Goal: Task Accomplishment & Management: Manage account settings

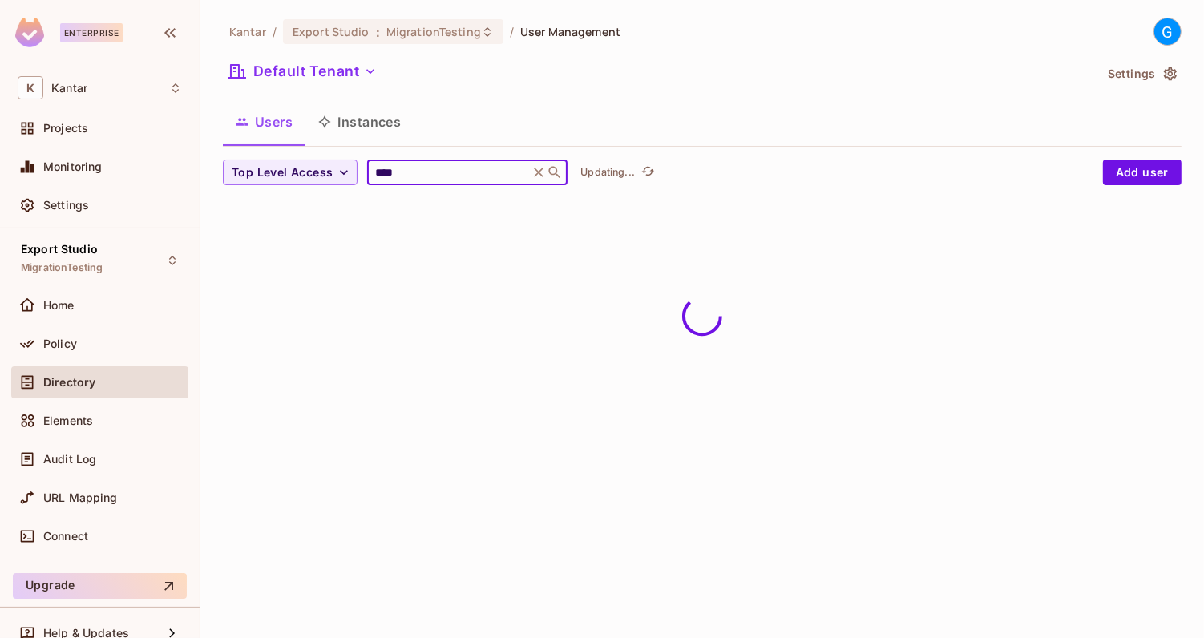
click at [802, 67] on div "Default Tenant" at bounding box center [658, 74] width 871 height 30
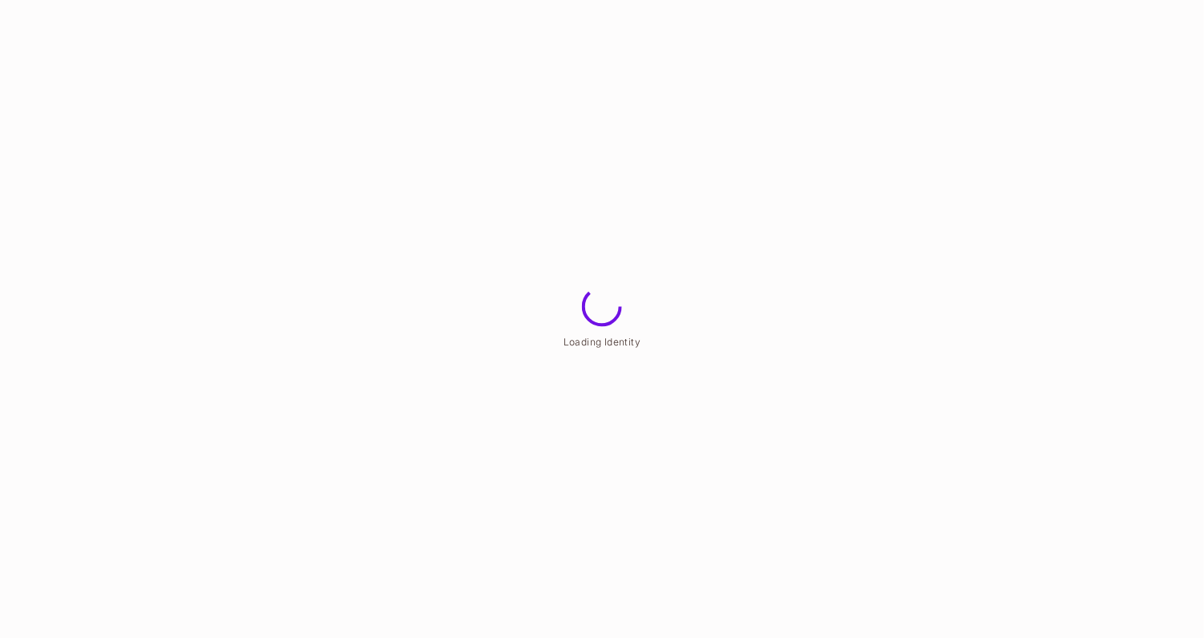
click at [438, 0] on html "Loading Identity" at bounding box center [602, 0] width 1204 height 0
